Goal: Contribute content: Add original content to the website for others to see

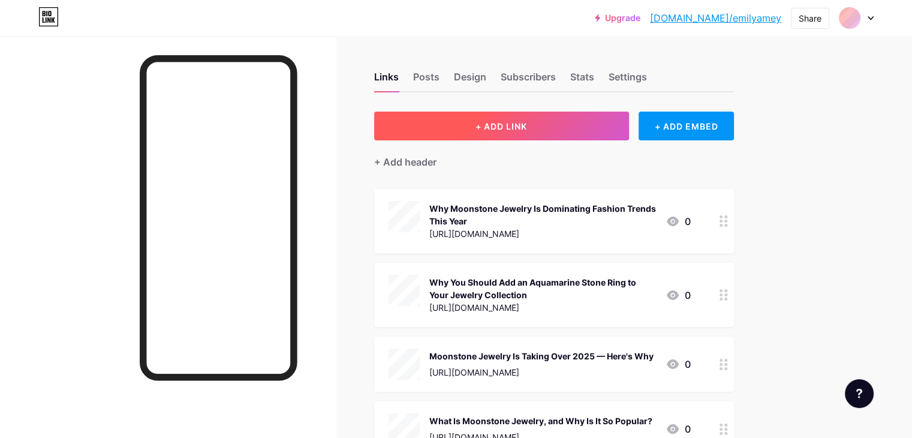
click at [527, 128] on span "+ ADD LINK" at bounding box center [501, 126] width 52 height 10
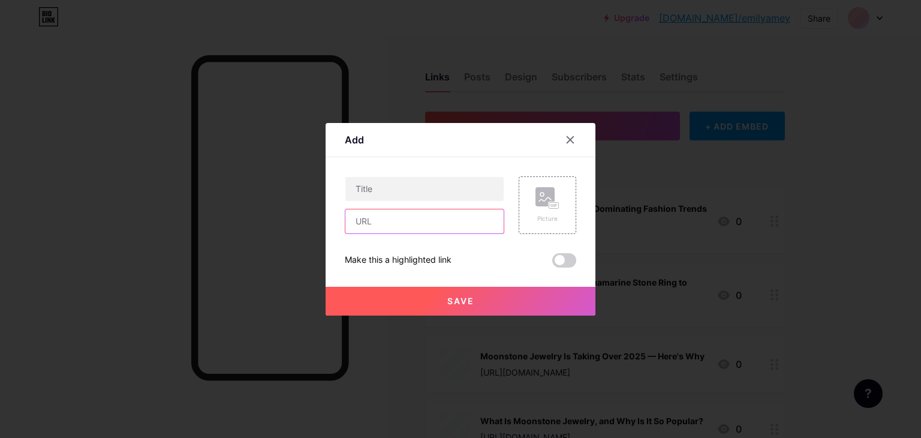
click at [388, 221] on input "text" at bounding box center [424, 221] width 158 height 24
paste input "[URL][DOMAIN_NAME]"
type input "[URL][DOMAIN_NAME]"
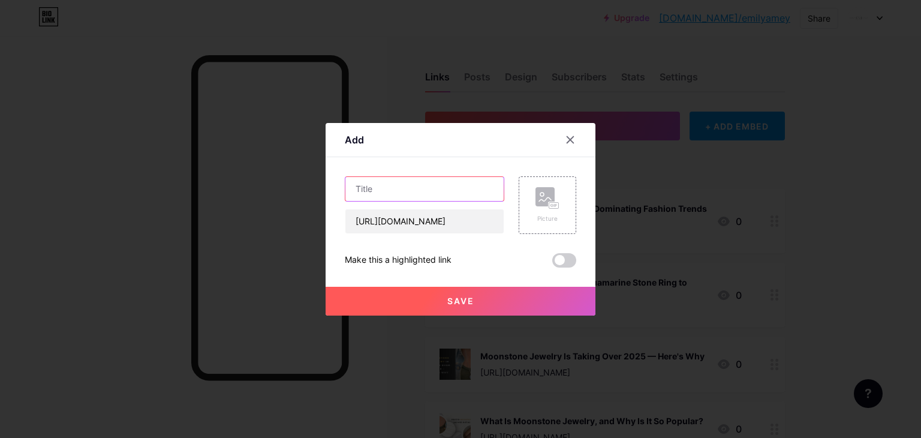
click at [391, 186] on input "text" at bounding box center [424, 189] width 158 height 24
paste input "How to Style Women’s Handmade Necklaces with Casual and Party Outfits"
type input "How to Style Women’s Handmade Necklaces with Casual and Party Outfits"
click at [555, 206] on icon at bounding box center [556, 205] width 2 height 3
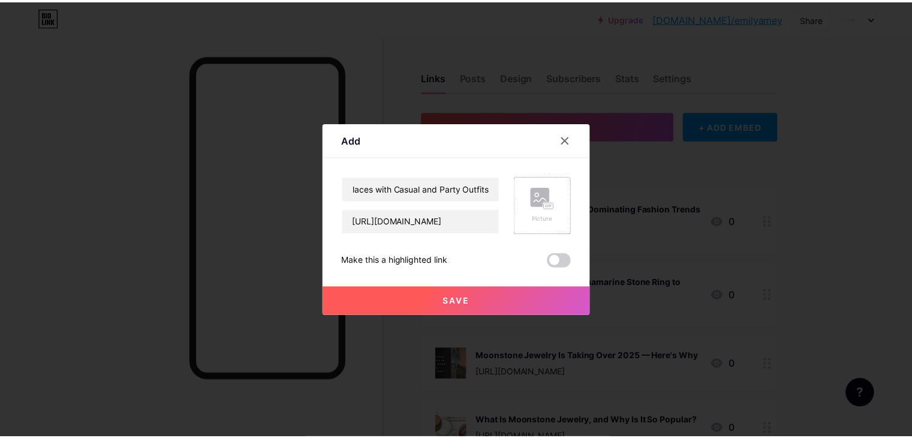
scroll to position [0, 0]
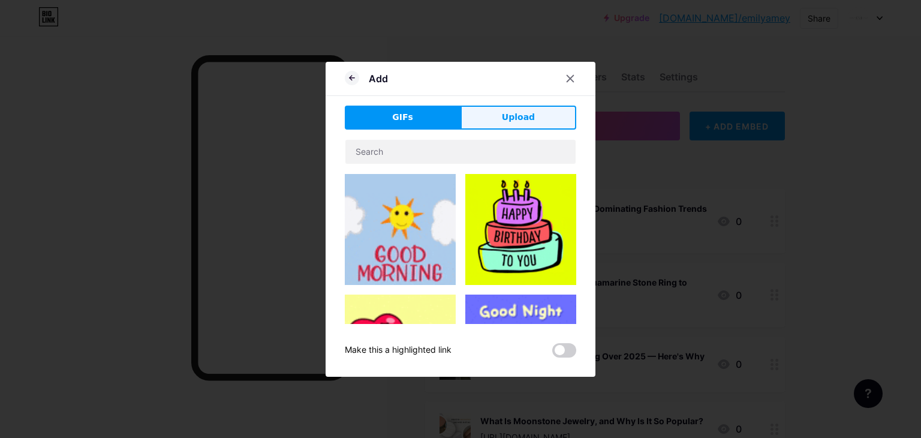
click at [515, 118] on span "Upload" at bounding box center [518, 117] width 33 height 13
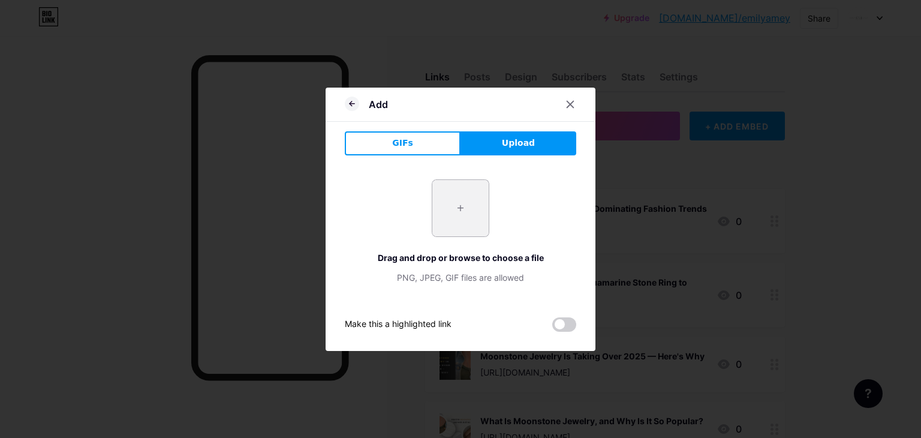
click at [462, 205] on input "file" at bounding box center [460, 208] width 56 height 56
type input "C:\fakepath\247905472_10159363220777211_7065866860130028179_n.jpg"
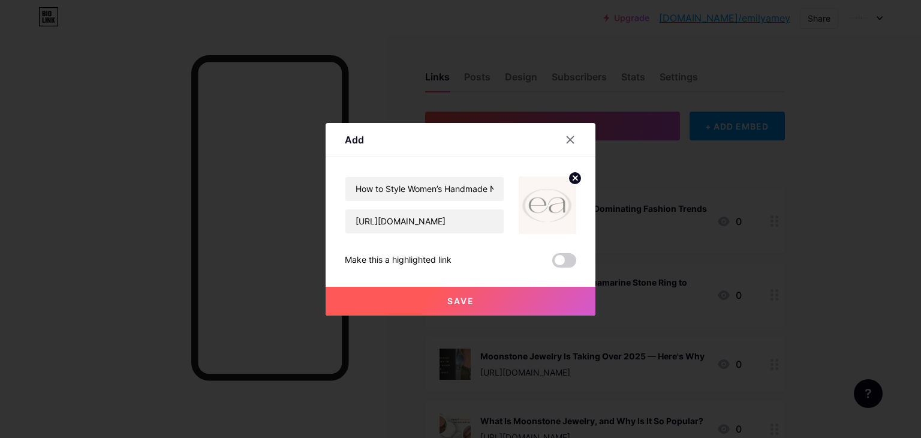
click at [498, 300] on button "Save" at bounding box center [460, 300] width 270 height 29
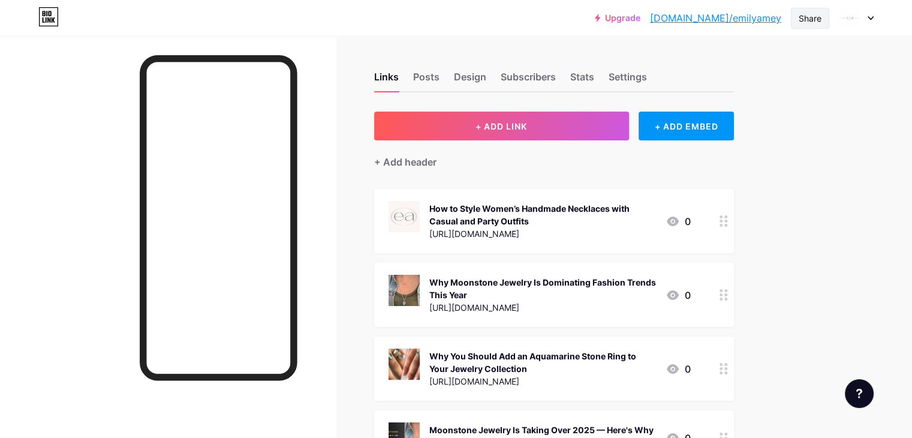
click at [808, 16] on div "Share" at bounding box center [809, 18] width 23 height 13
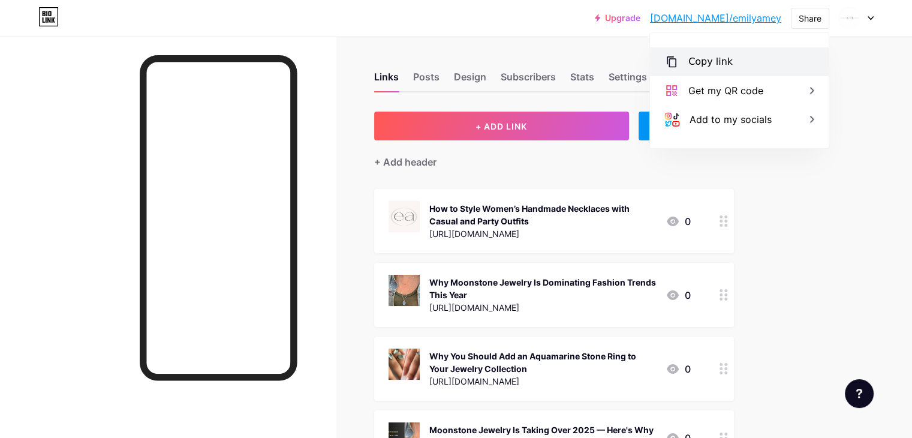
click at [725, 61] on div "Copy link" at bounding box center [710, 62] width 44 height 14
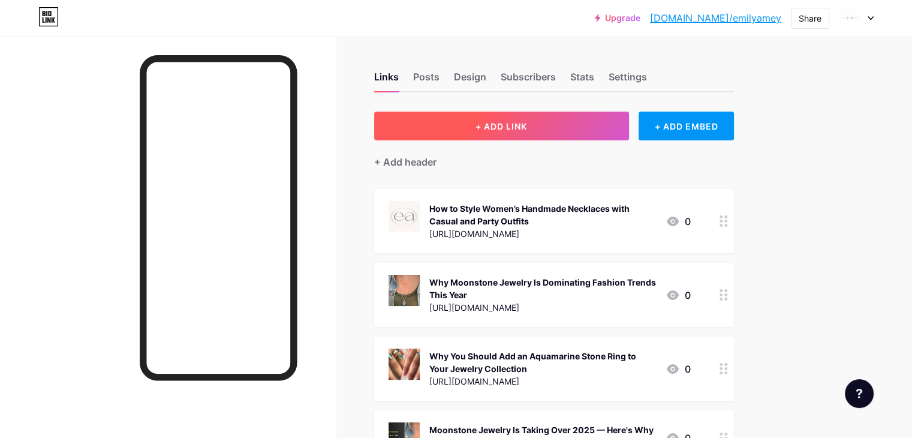
click at [527, 128] on span "+ ADD LINK" at bounding box center [501, 126] width 52 height 10
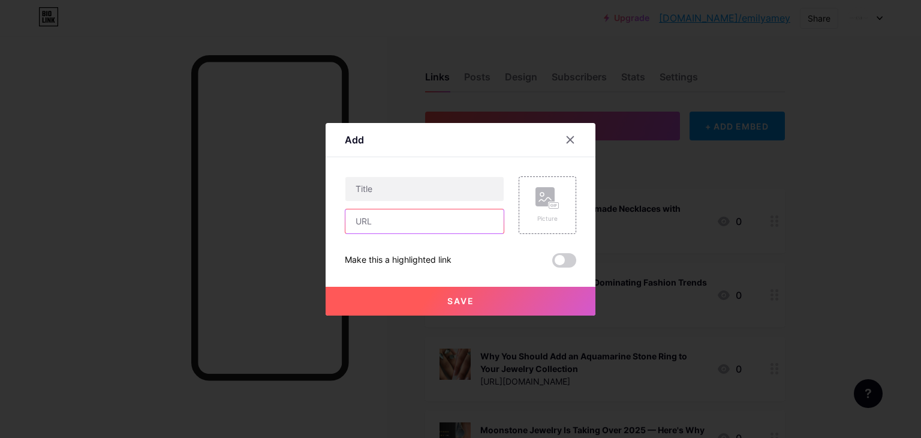
click at [401, 227] on input "text" at bounding box center [424, 221] width 158 height 24
paste input "[URL][DOMAIN_NAME]"
type input "[URL][DOMAIN_NAME]"
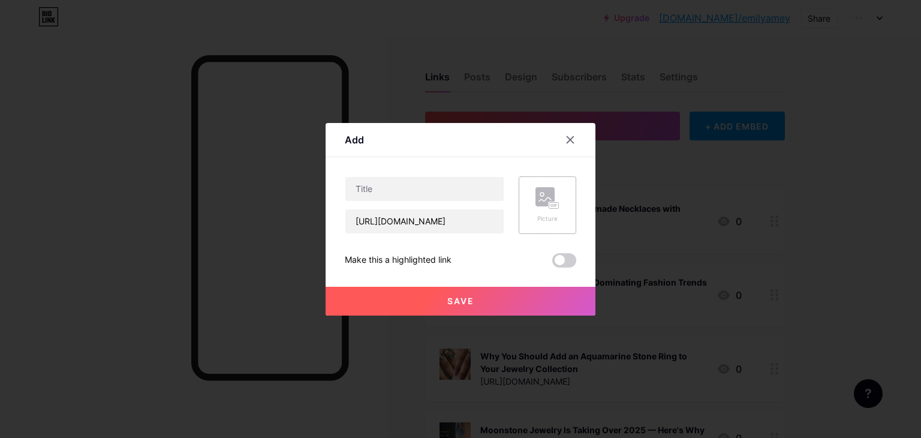
click at [554, 214] on div "Picture" at bounding box center [547, 218] width 24 height 9
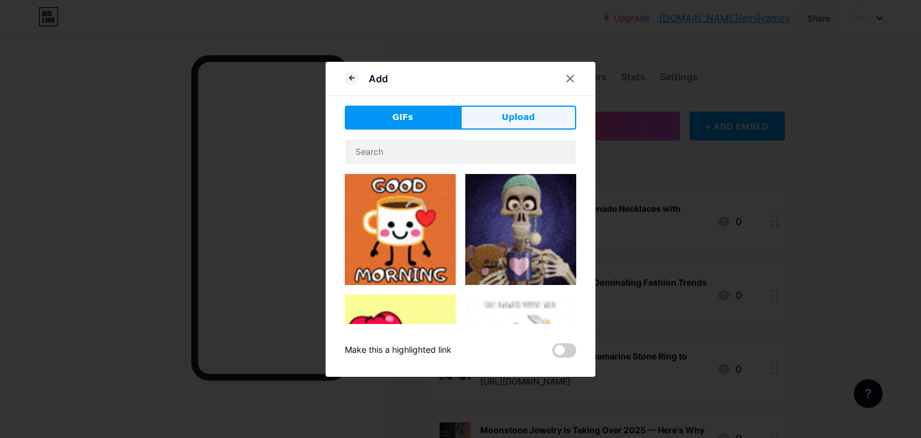
click at [487, 118] on button "Upload" at bounding box center [518, 117] width 116 height 24
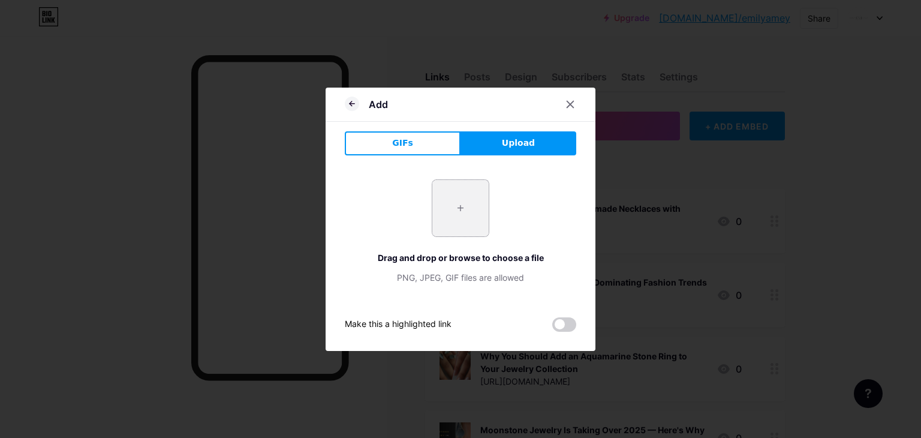
click at [453, 212] on input "file" at bounding box center [460, 208] width 56 height 56
type input "C:\fakepath\247905472_10159363220777211_7065866860130028179_n.jpg"
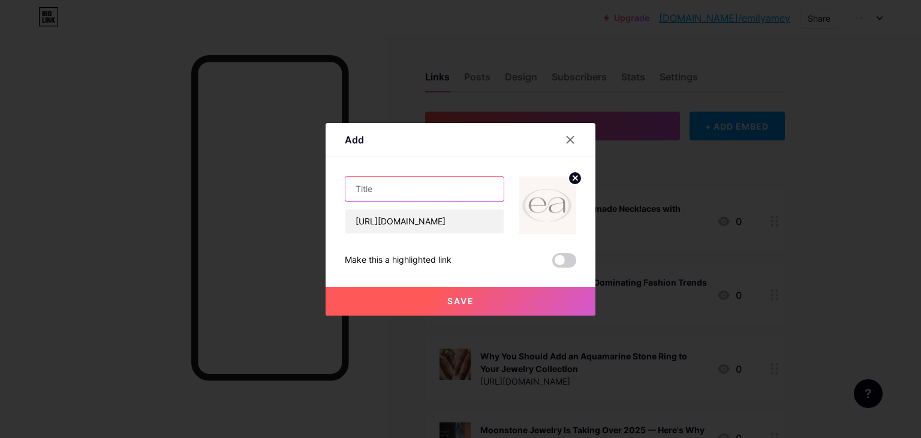
click at [410, 186] on input "text" at bounding box center [424, 189] width 158 height 24
paste input "Why Australian Opal Jewelry Is Becoming a Global Favorite"
type input "Why Australian Opal Jewelry Is Becoming a Global Favorite"
click at [418, 300] on button "Save" at bounding box center [460, 300] width 270 height 29
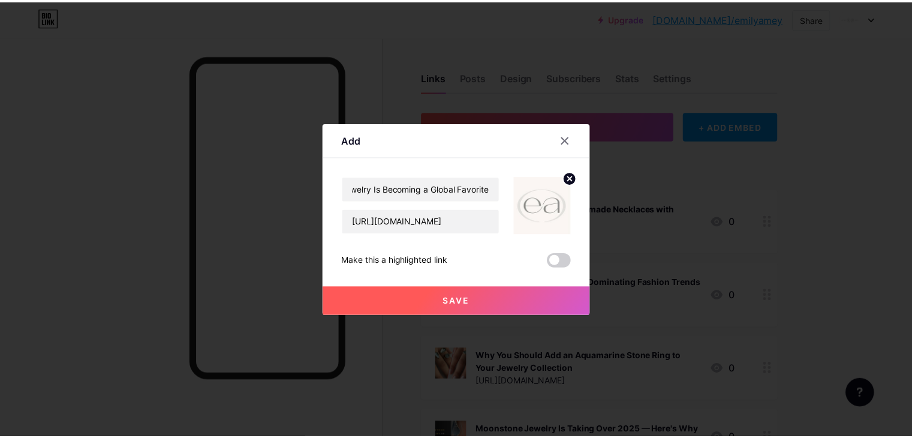
scroll to position [0, 0]
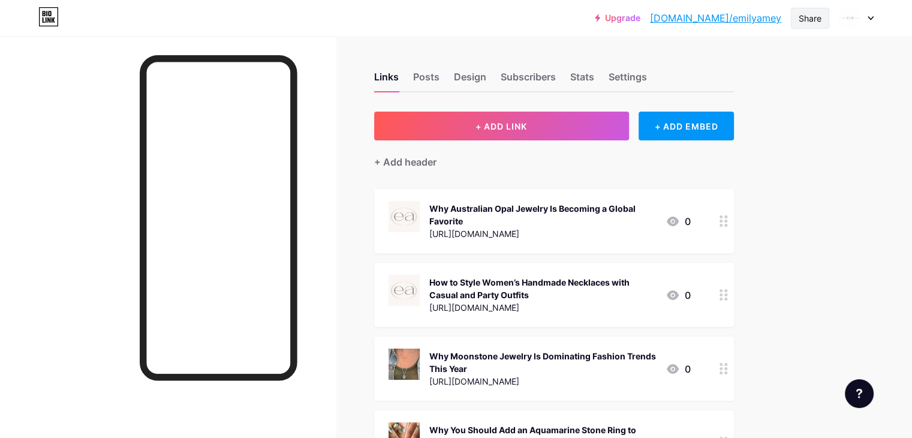
click at [805, 23] on div "Share" at bounding box center [809, 18] width 23 height 13
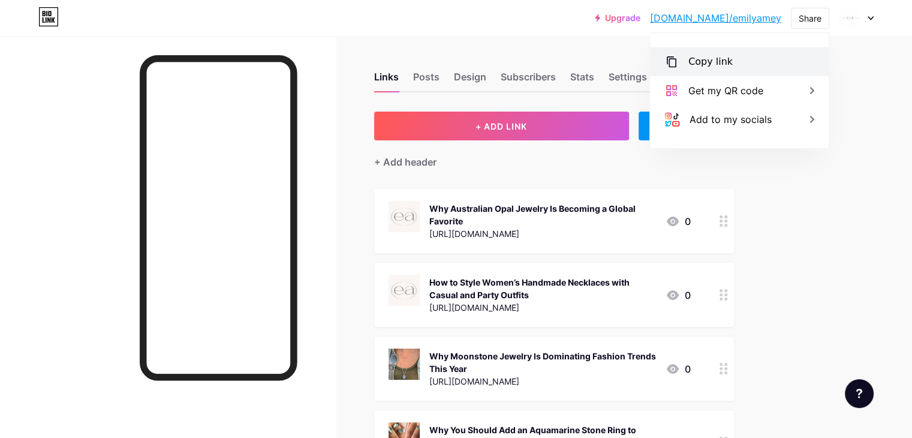
click at [740, 63] on div "Copy link" at bounding box center [739, 61] width 179 height 29
